Goal: Book appointment/travel/reservation

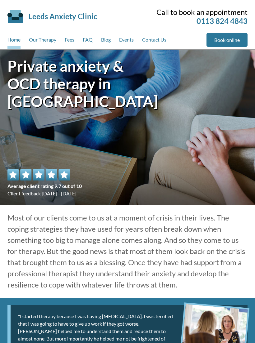
click at [40, 44] on link "Our Therapy" at bounding box center [42, 41] width 27 height 16
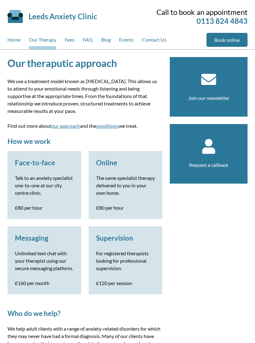
click at [121, 197] on p "The same specialist therapy delivered to you in your own home." at bounding box center [125, 185] width 59 height 22
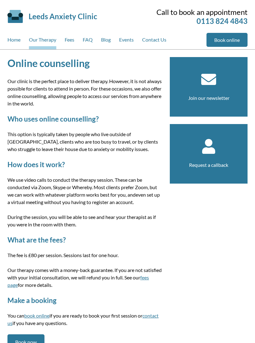
click at [73, 45] on link "Fees" at bounding box center [70, 41] width 10 height 16
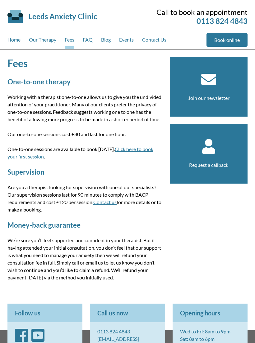
click at [109, 38] on link "Blog" at bounding box center [106, 41] width 10 height 16
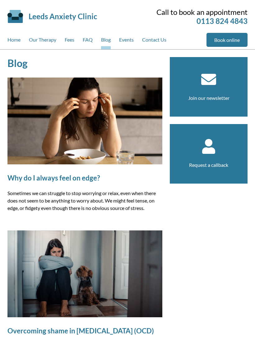
click at [73, 41] on link "Fees" at bounding box center [70, 41] width 10 height 16
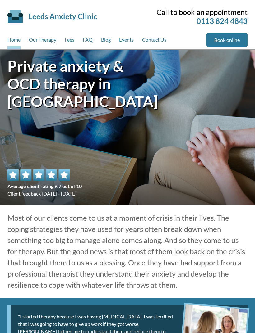
click at [219, 41] on link "Book online" at bounding box center [226, 40] width 41 height 14
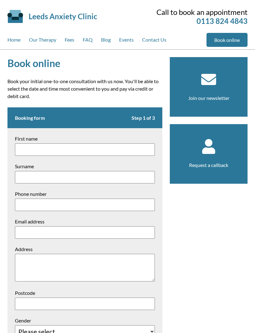
click at [41, 43] on link "Our Therapy" at bounding box center [42, 41] width 27 height 16
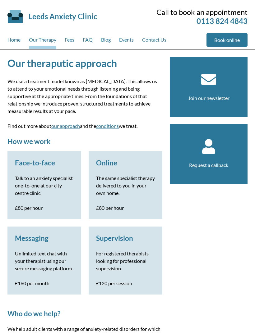
click at [119, 183] on p "The same specialist therapy delivered to you in your own home." at bounding box center [125, 185] width 59 height 22
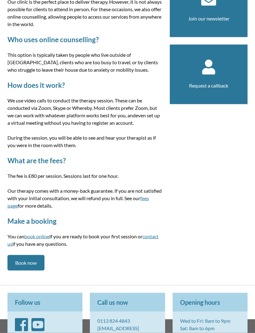
scroll to position [80, 0]
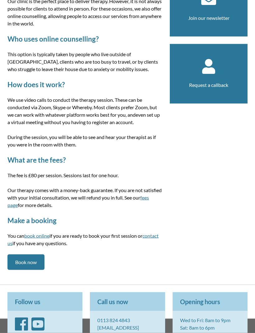
click at [34, 260] on link "Book now" at bounding box center [25, 263] width 37 height 16
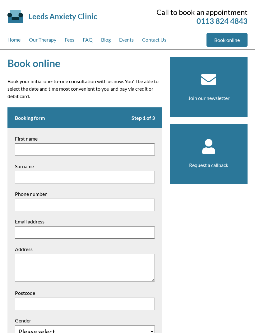
click at [113, 150] on input "First name" at bounding box center [85, 149] width 140 height 12
type input "Primrose"
click at [31, 182] on input "Surname" at bounding box center [85, 177] width 140 height 12
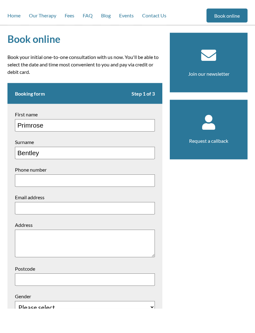
type input "Bentley"
click at [112, 199] on input "Phone number" at bounding box center [85, 205] width 140 height 12
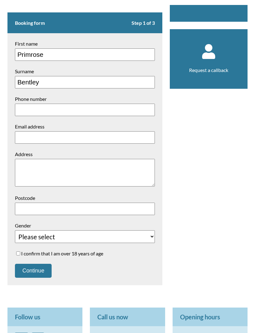
scroll to position [98, 0]
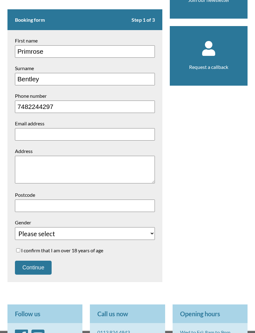
click at [99, 112] on input "7482244297" at bounding box center [85, 107] width 140 height 12
click at [19, 109] on input "7482244297" at bounding box center [85, 107] width 140 height 12
type input "07482244297"
click at [115, 136] on input "Email address" at bounding box center [85, 134] width 140 height 12
type input "[EMAIL_ADDRESS][DOMAIN_NAME]"
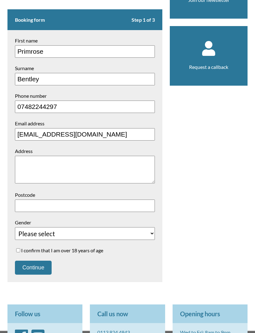
click at [33, 174] on textarea "Address" at bounding box center [85, 170] width 140 height 28
click at [94, 168] on textarea "14 Cartwright Avenue, Guiseley," at bounding box center [85, 170] width 140 height 28
click at [127, 170] on textarea "14 Cartwright Avenue, Guiseley," at bounding box center [85, 170] width 140 height 28
click at [124, 163] on textarea "14 Cartwright Avenue, Guiseley," at bounding box center [85, 170] width 140 height 28
click at [115, 181] on textarea "14 Cartwright Avenue, Guiseley, Leeds LS20 9" at bounding box center [85, 170] width 140 height 28
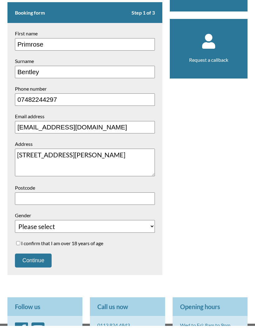
click at [94, 201] on input "Postcode" at bounding box center [85, 206] width 140 height 12
click at [74, 169] on textarea "14 Cartwright Avenue, Guiseley, Leeds LS20 9FJ" at bounding box center [85, 170] width 140 height 28
click at [46, 172] on textarea "14 Cartwright Avenue, Guiseley, Leeds LS20 9FJ" at bounding box center [85, 170] width 140 height 28
click at [43, 171] on textarea "14 Cartwright Avenue, Guiseley, Leeds LS20 9FJ" at bounding box center [85, 170] width 140 height 28
type textarea "14 Cartwright Avenue, Guiseley, Leeds"
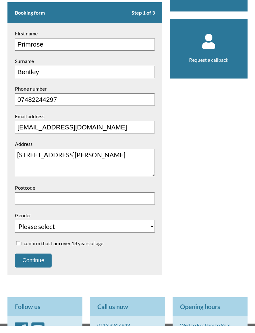
click at [31, 203] on input "Postcode" at bounding box center [85, 206] width 140 height 12
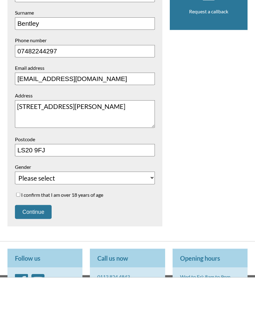
type input "LS20 9FJ"
click at [145, 227] on select "Please select Female Male Unspecified Prefer not to say" at bounding box center [85, 233] width 140 height 13
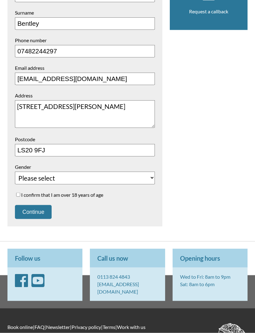
select select "Female"
click at [15, 202] on form "Booking form Step 1 of 3 First name Primrose Surname Bentley Phone number 07482…" at bounding box center [84, 89] width 155 height 273
click at [22, 197] on label "I confirm that I am over 18 years of age" at bounding box center [85, 195] width 140 height 6
click at [20, 197] on input "I confirm that I am over 18 years of age" at bounding box center [18, 194] width 4 height 4
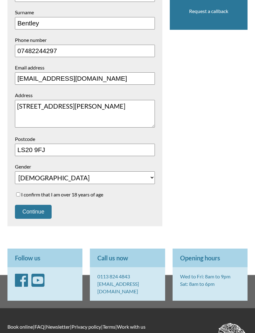
checkbox input "true"
click at [39, 218] on button "Continue" at bounding box center [33, 212] width 37 height 14
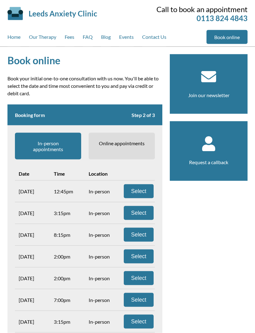
scroll to position [3, 0]
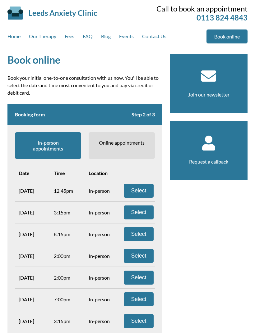
click at [122, 141] on span "Online appointments" at bounding box center [121, 145] width 66 height 27
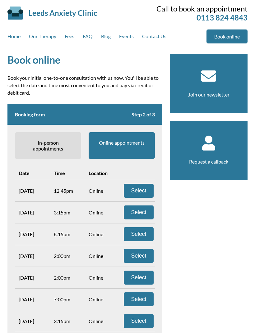
scroll to position [7, 0]
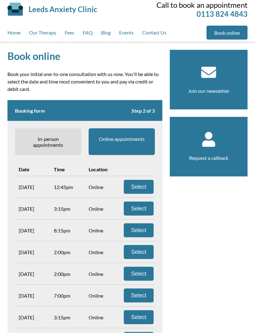
click at [141, 208] on button "Select" at bounding box center [139, 209] width 30 height 14
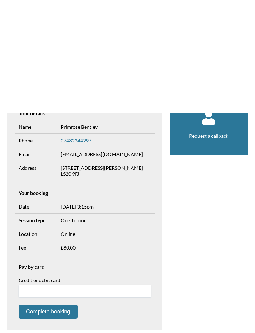
scroll to position [150, 0]
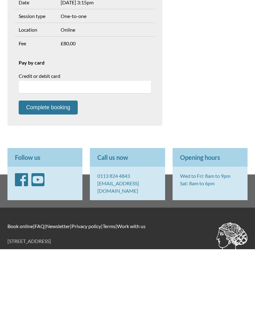
click at [95, 165] on div at bounding box center [85, 171] width 132 height 12
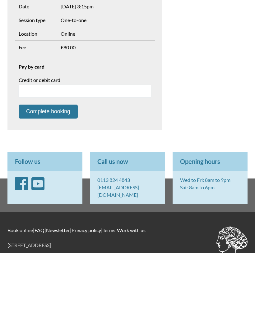
click at [88, 165] on div at bounding box center [85, 171] width 132 height 12
click at [140, 165] on div at bounding box center [85, 171] width 132 height 12
click at [134, 165] on div at bounding box center [85, 171] width 132 height 12
click at [106, 181] on td "Complete booking" at bounding box center [85, 191] width 140 height 21
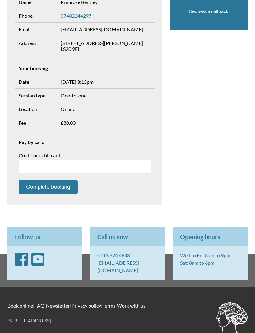
click at [96, 166] on div at bounding box center [85, 166] width 132 height 12
click at [86, 169] on div at bounding box center [85, 166] width 132 height 12
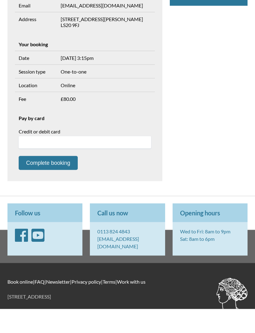
click at [39, 180] on button "Complete booking" at bounding box center [48, 187] width 59 height 14
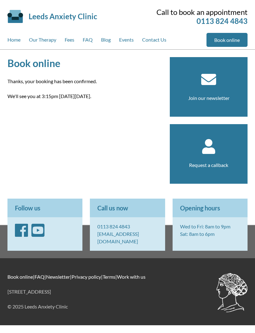
click at [139, 237] on link "[EMAIL_ADDRESS][DOMAIN_NAME]" at bounding box center [118, 237] width 42 height 13
